Goal: Check status: Check status

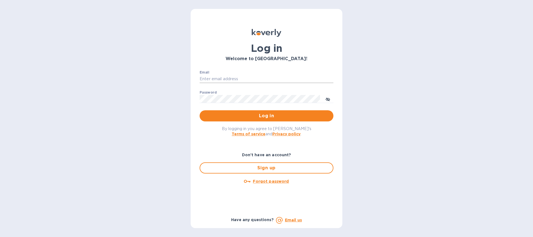
click at [226, 77] on input "Email" at bounding box center [266, 79] width 134 height 8
type input "[PERSON_NAME][EMAIL_ADDRESS][PERSON_NAME][DOMAIN_NAME]"
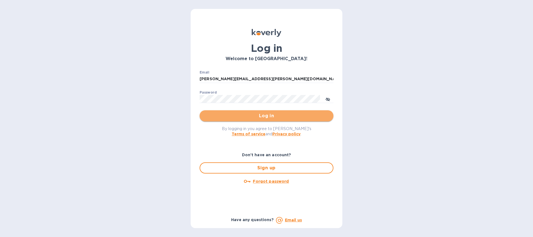
click at [327, 118] on span "Log in" at bounding box center [266, 116] width 125 height 7
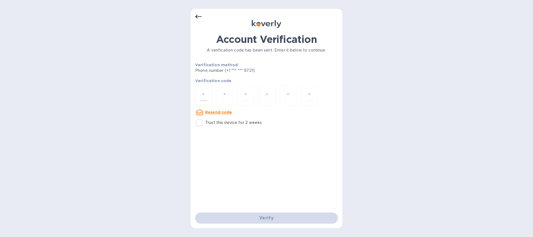
click at [199, 94] on div at bounding box center [203, 96] width 17 height 20
type input "6"
type input "5"
type input "0"
type input "9"
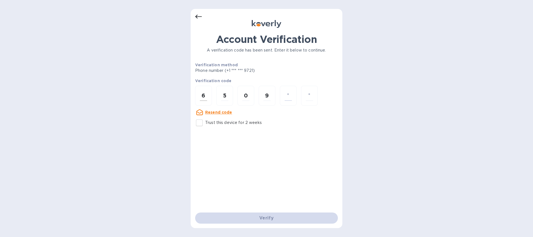
type input "5"
type input "1"
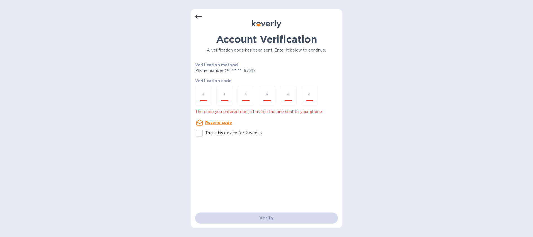
drag, startPoint x: 292, startPoint y: 197, endPoint x: 300, endPoint y: 198, distance: 8.4
click at [293, 197] on div "Account Verification A verification code has been sent. Enter it below to conti…" at bounding box center [266, 122] width 143 height 179
click at [275, 219] on div "Verify" at bounding box center [266, 218] width 147 height 16
click at [204, 97] on input "number" at bounding box center [203, 96] width 7 height 10
type input "9"
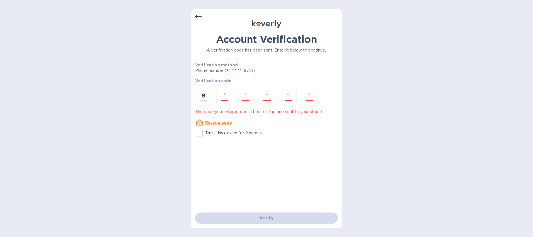
type input "5"
type input "0"
type input "9"
type input "5"
type input "1"
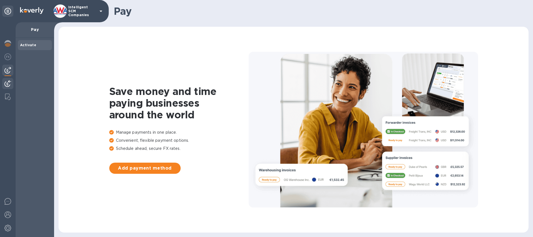
click at [10, 81] on img at bounding box center [7, 83] width 7 height 7
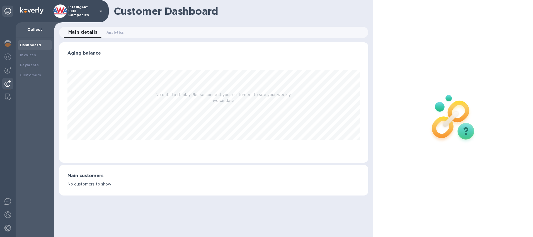
scroll to position [120, 309]
click at [115, 30] on span "Analytics 0" at bounding box center [115, 33] width 18 height 6
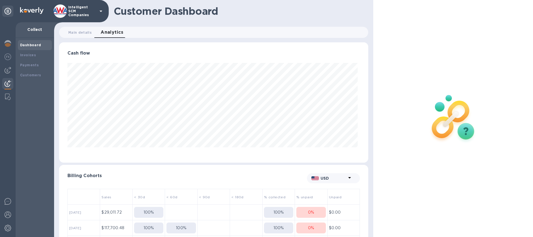
scroll to position [120, 307]
click at [26, 66] on b "Payments" at bounding box center [29, 65] width 19 height 4
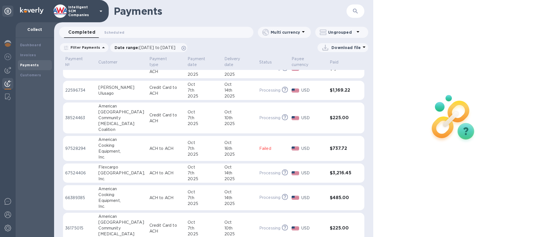
scroll to position [28, 0]
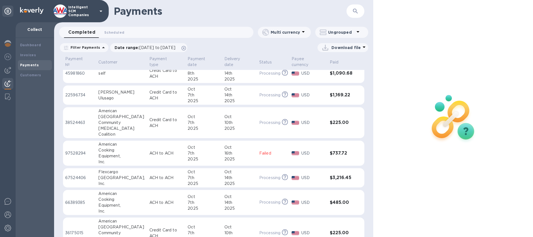
click at [306, 150] on p "USD" at bounding box center [313, 153] width 24 height 6
